Goal: Information Seeking & Learning: Learn about a topic

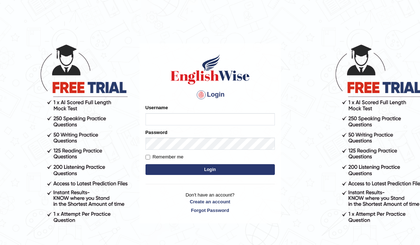
type input "jennifer123"
click at [234, 172] on button "Login" at bounding box center [210, 169] width 129 height 11
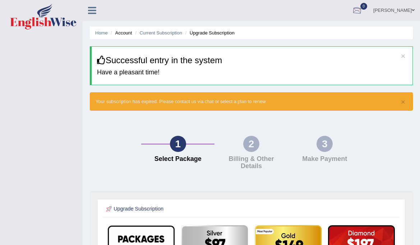
click at [403, 12] on link "[PERSON_NAME]" at bounding box center [394, 9] width 52 height 19
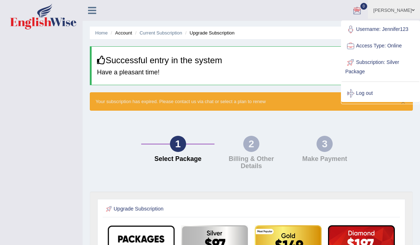
scroll to position [0, 0]
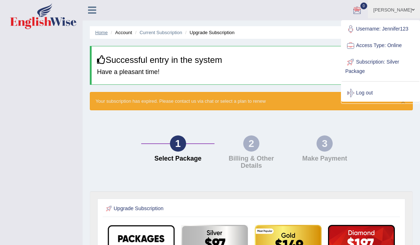
click at [98, 33] on link "Home" at bounding box center [101, 32] width 13 height 5
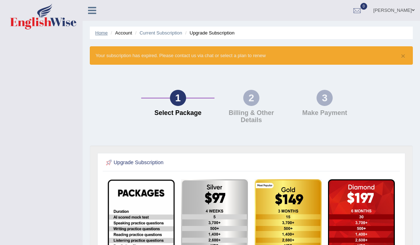
click at [98, 33] on link "Home" at bounding box center [101, 32] width 13 height 5
click at [90, 13] on icon at bounding box center [92, 10] width 8 height 9
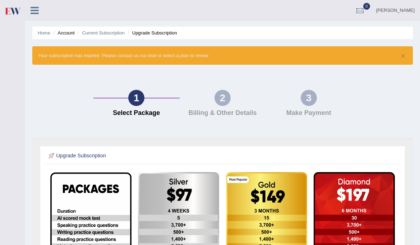
click at [404, 12] on link "[PERSON_NAME]" at bounding box center [395, 9] width 49 height 19
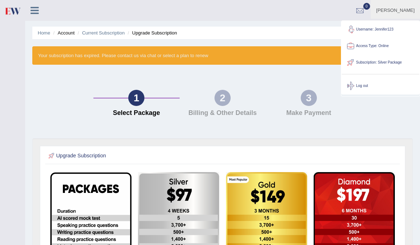
click at [384, 29] on link "Username: Jennifer123" at bounding box center [381, 29] width 78 height 17
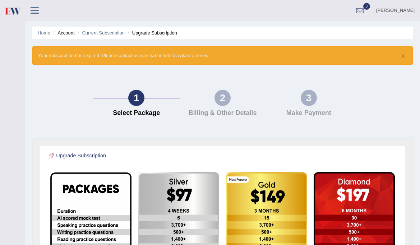
click at [404, 11] on link "[PERSON_NAME]" at bounding box center [395, 9] width 49 height 19
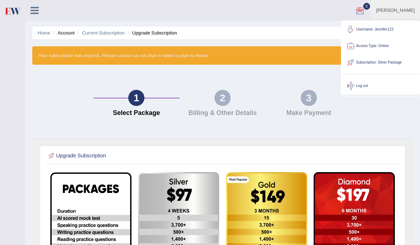
click at [409, 8] on link "[PERSON_NAME]" at bounding box center [395, 9] width 49 height 19
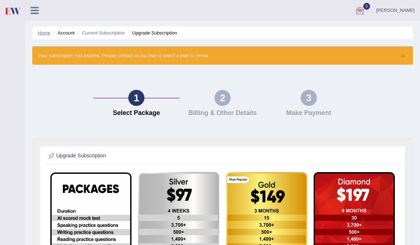
click at [40, 33] on link "Home" at bounding box center [44, 32] width 13 height 5
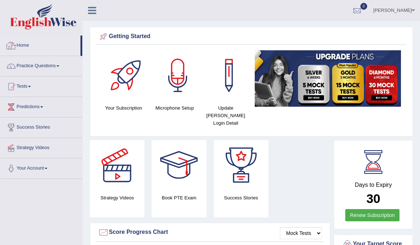
click at [23, 46] on link "Home" at bounding box center [40, 45] width 80 height 18
click at [28, 69] on link "Practice Questions" at bounding box center [41, 65] width 82 height 18
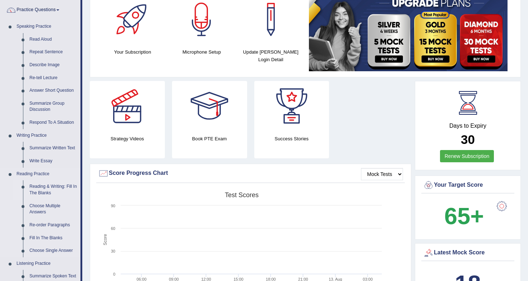
scroll to position [56, 0]
click at [42, 145] on link "Summarize Written Text" at bounding box center [53, 147] width 54 height 13
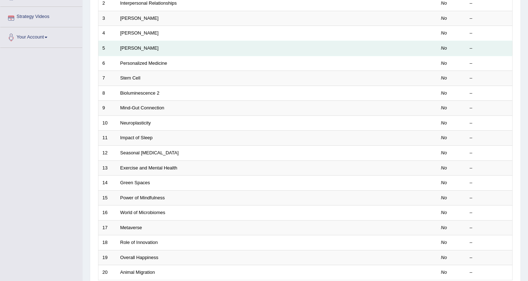
scroll to position [132, 0]
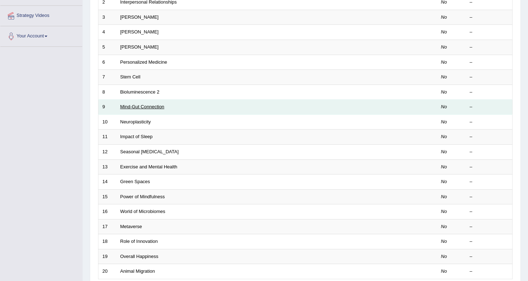
click at [139, 106] on link "Mind-Gut Connection" at bounding box center [142, 106] width 44 height 5
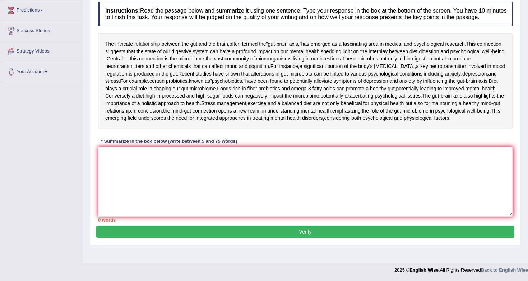
scroll to position [114, 0]
click at [126, 210] on textarea at bounding box center [305, 182] width 415 height 70
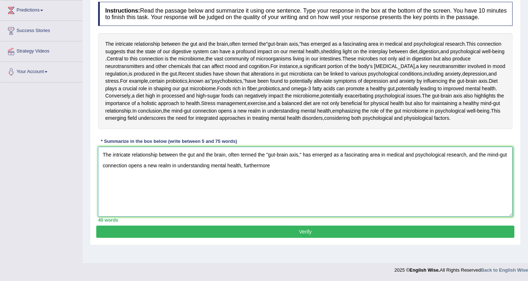
click at [482, 203] on textarea "The intricate relationship between the gut and the brain, often termed the "gut…" at bounding box center [305, 182] width 415 height 70
click at [290, 216] on textarea "The intricate relationship between the gut and the brain, often termed the "gut…" at bounding box center [305, 182] width 415 height 70
click at [483, 202] on textarea "The intricate relationship between the gut and the brain, often termed the "gut…" at bounding box center [305, 182] width 415 height 70
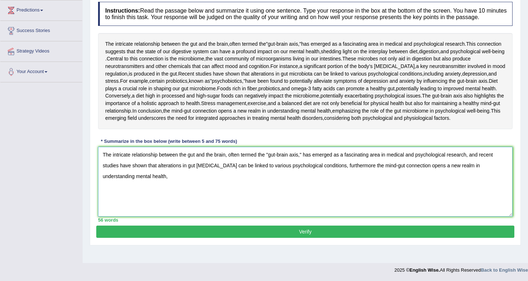
click at [144, 216] on textarea "The intricate relationship between the gut and the brain, often termed the "gut…" at bounding box center [305, 182] width 415 height 70
click at [334, 185] on textarea "The intricate relationship between the gut and the brain, often termed the "gut…" at bounding box center [305, 182] width 415 height 70
click at [336, 185] on textarea "The intricate relationship between the gut and the brain, often termed the "gut…" at bounding box center [305, 182] width 415 height 70
click at [457, 185] on textarea "The intricate relationship between the gut and the brain, often termed the "gut…" at bounding box center [305, 182] width 415 height 70
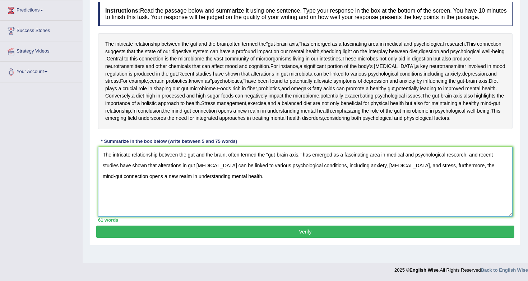
click at [468, 184] on textarea "The intricate relationship between the gut and the brain, often termed the "gut…" at bounding box center [305, 182] width 415 height 70
click at [247, 197] on textarea "The intricate relationship between the gut and the brain, often termed the "gut…" at bounding box center [305, 182] width 415 height 70
type textarea "The intricate relationship between the gut and the brain, often termed the "gut…"
click at [323, 238] on button "Verify" at bounding box center [305, 231] width 418 height 12
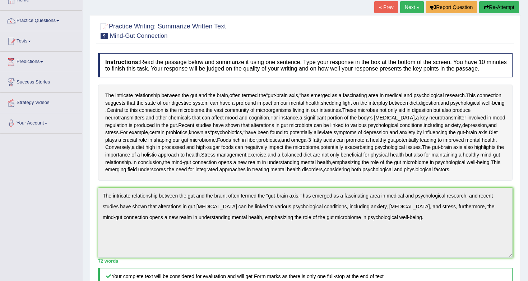
scroll to position [0, 0]
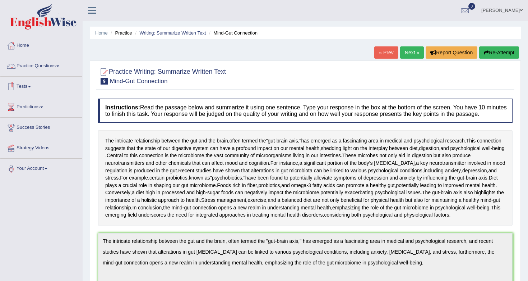
click at [50, 70] on link "Practice Questions" at bounding box center [41, 65] width 82 height 18
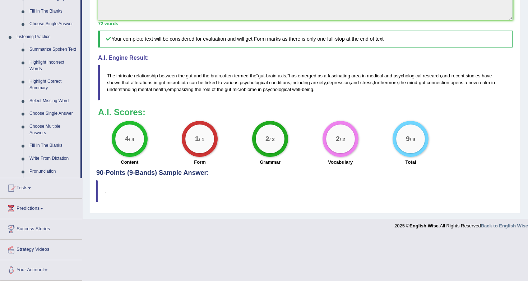
scroll to position [304, 0]
